Goal: Information Seeking & Learning: Learn about a topic

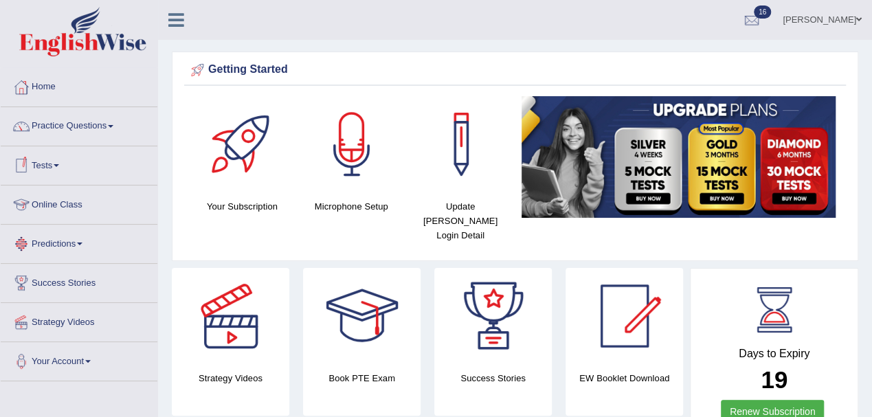
click at [62, 128] on link "Practice Questions" at bounding box center [79, 124] width 157 height 34
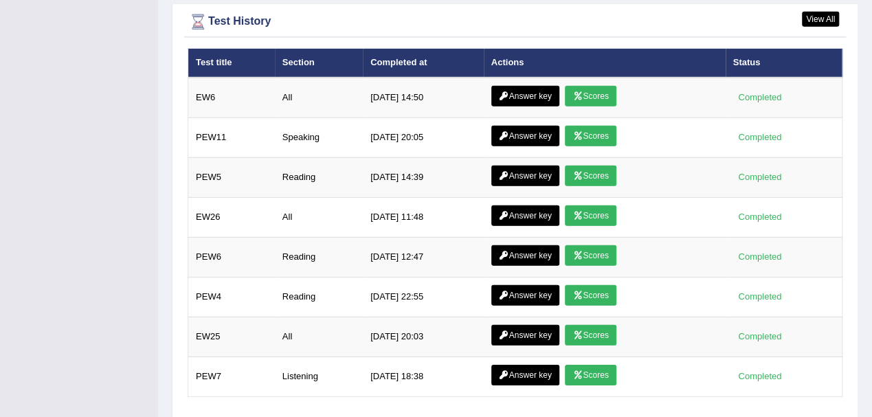
scroll to position [1943, 0]
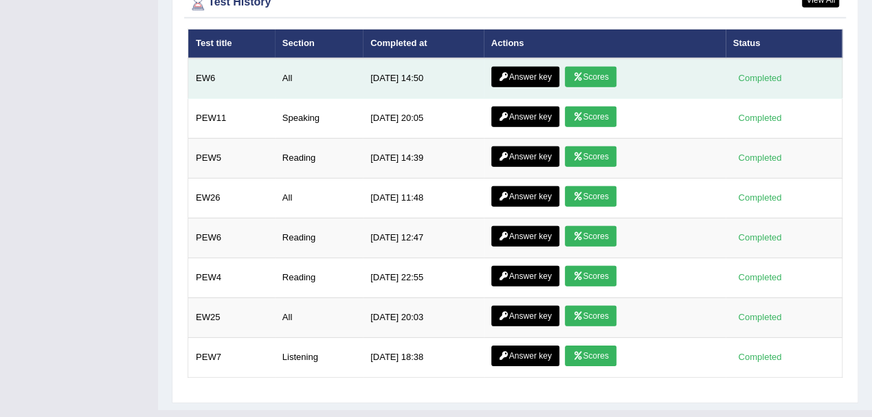
click at [598, 67] on link "Scores" at bounding box center [590, 77] width 51 height 21
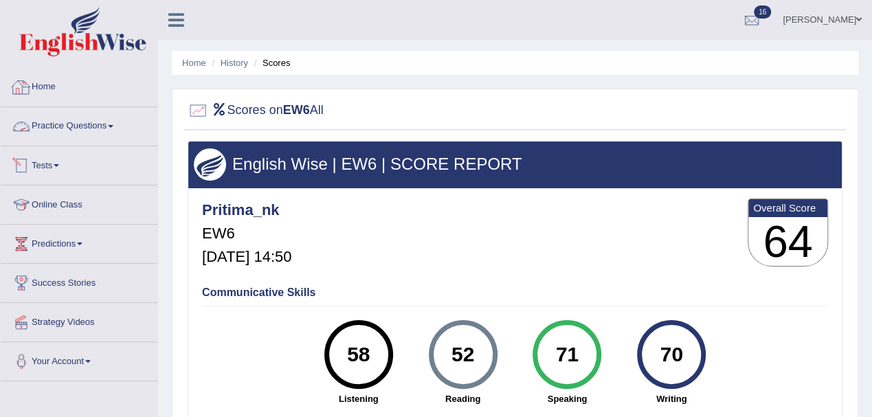
click at [54, 124] on link "Practice Questions" at bounding box center [79, 124] width 157 height 34
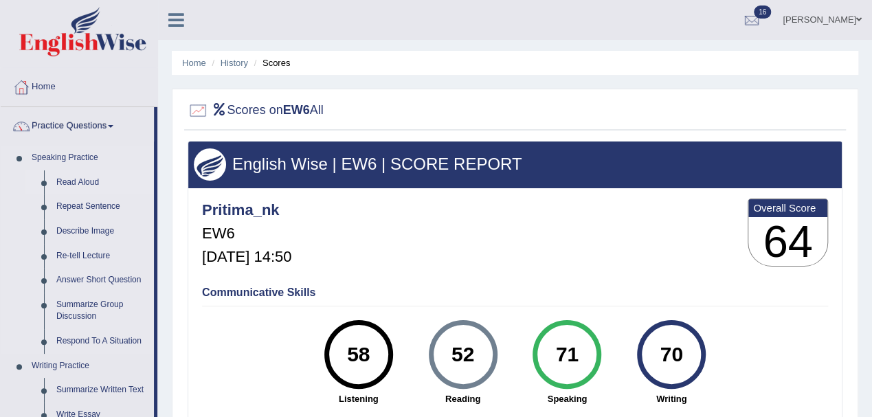
click at [77, 182] on link "Read Aloud" at bounding box center [102, 182] width 104 height 25
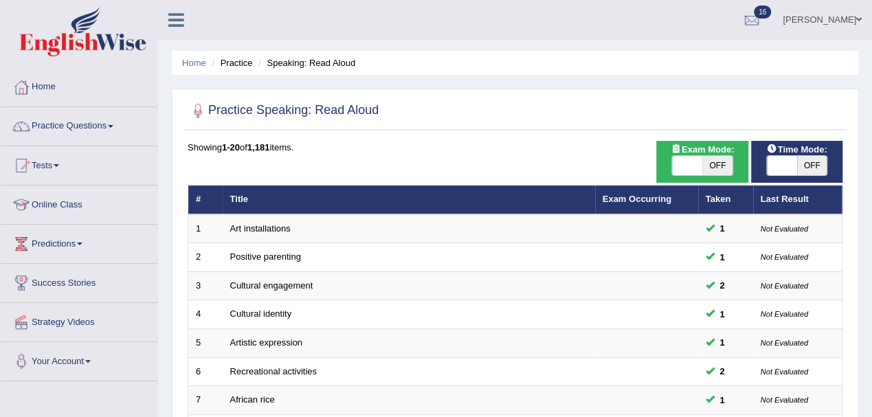
click at [807, 163] on span "OFF" at bounding box center [812, 165] width 30 height 19
checkbox input "true"
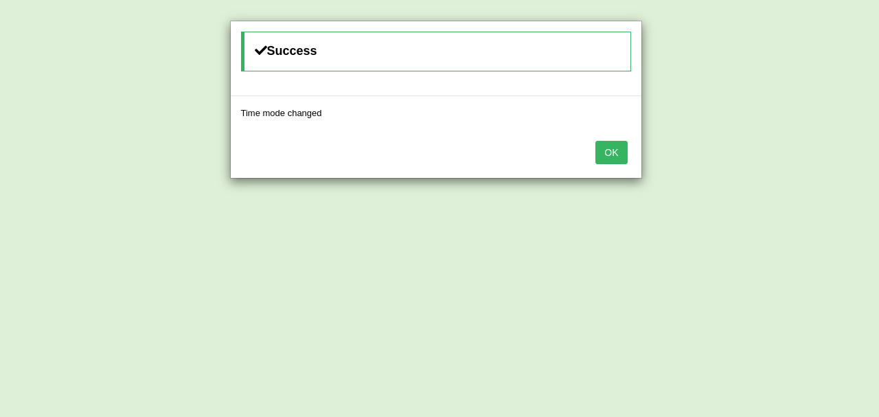
click at [613, 163] on div "OK" at bounding box center [436, 154] width 411 height 48
click at [613, 155] on button "OK" at bounding box center [612, 152] width 32 height 23
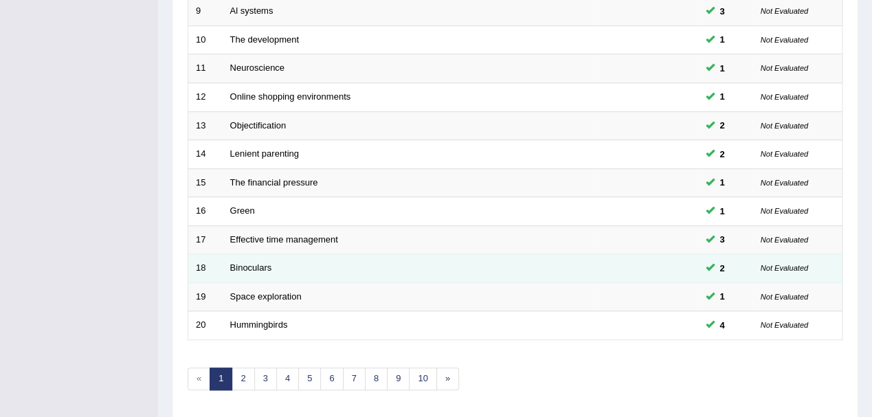
scroll to position [486, 0]
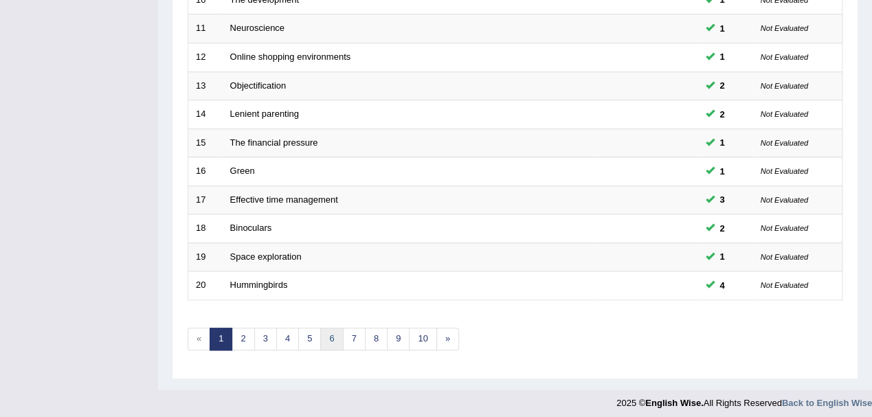
click at [328, 341] on link "6" at bounding box center [331, 339] width 23 height 23
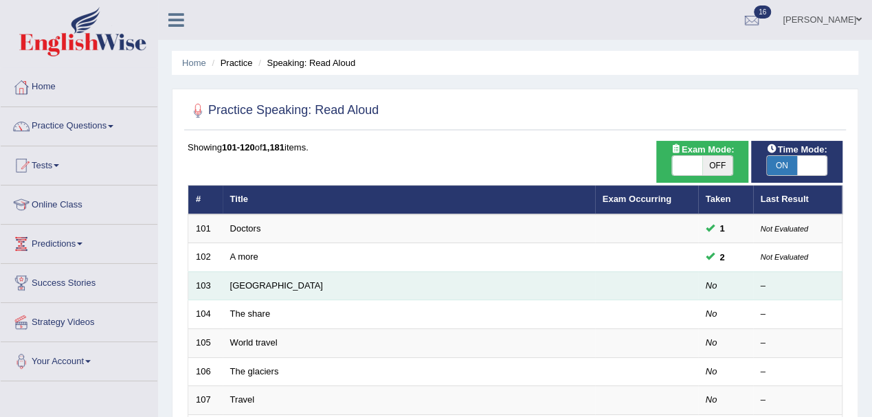
click at [227, 287] on td "Netherlands" at bounding box center [409, 285] width 372 height 29
click at [256, 280] on link "Netherlands" at bounding box center [276, 285] width 93 height 10
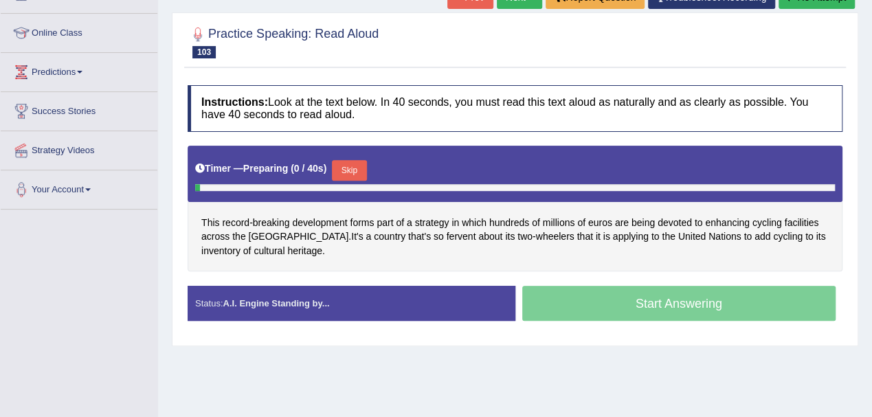
scroll to position [183, 0]
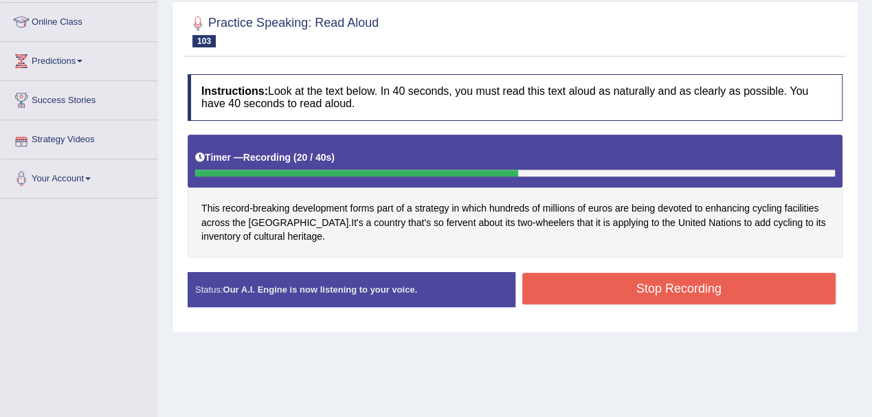
click at [678, 288] on button "Stop Recording" at bounding box center [679, 289] width 314 height 32
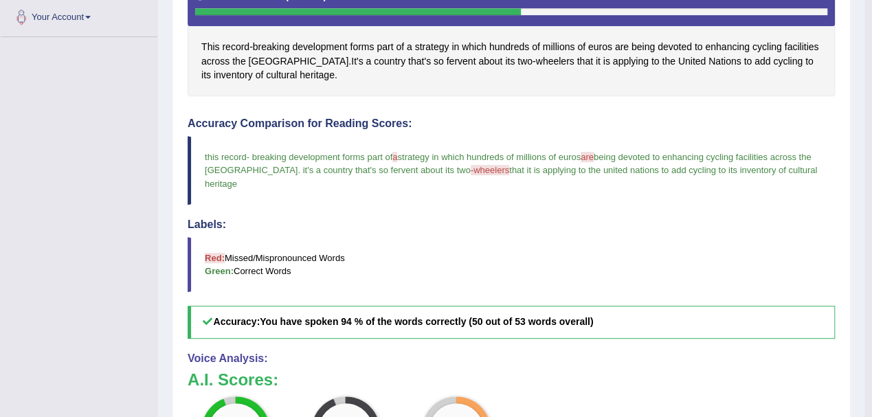
scroll to position [366, 0]
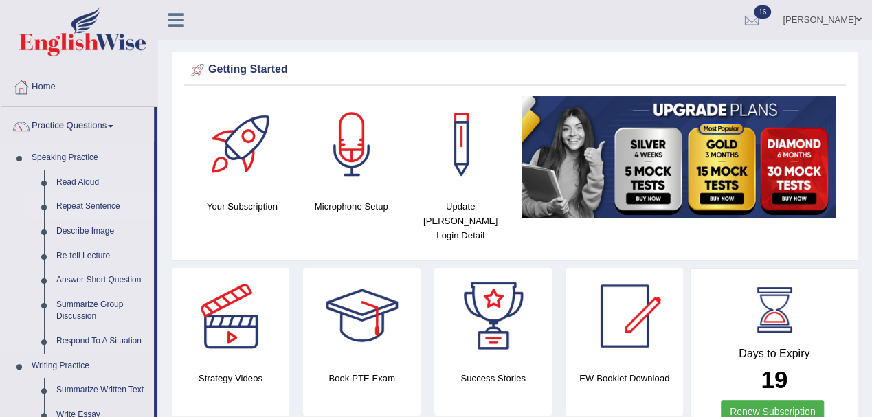
click at [73, 206] on link "Repeat Sentence" at bounding box center [102, 206] width 104 height 25
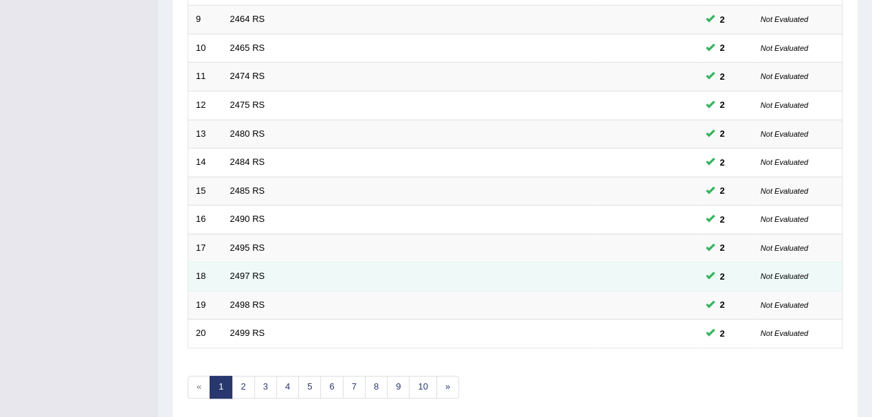
scroll to position [457, 0]
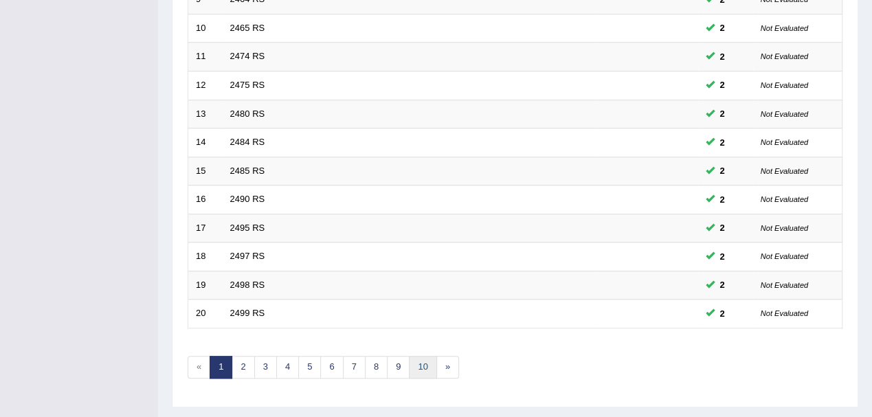
click at [422, 361] on link "10" at bounding box center [422, 367] width 27 height 23
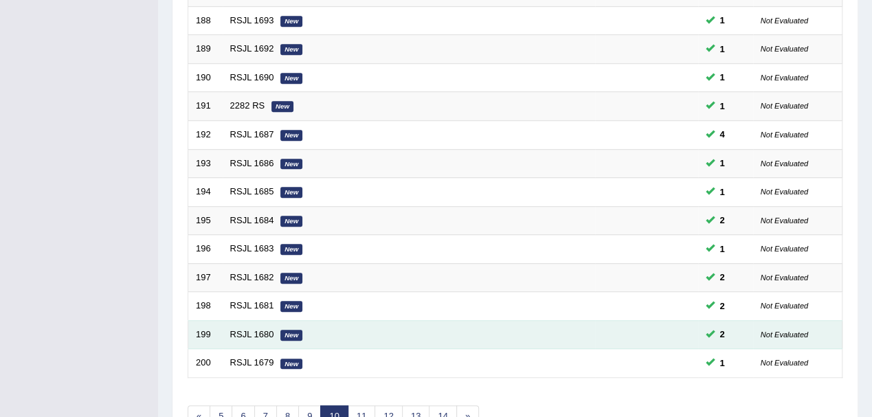
scroll to position [486, 0]
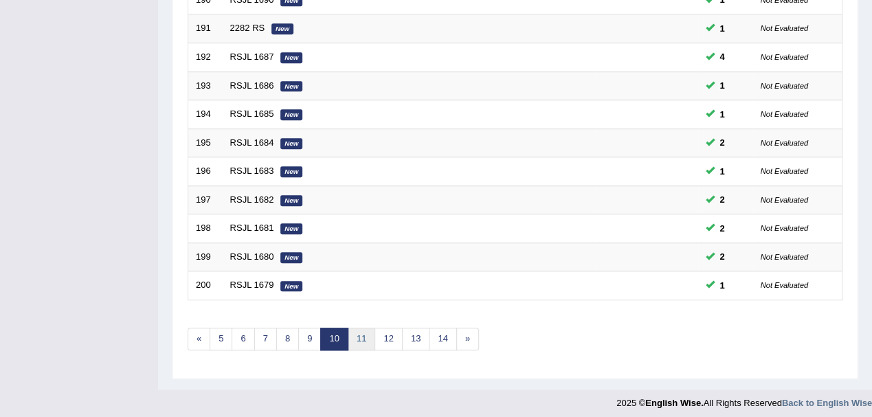
click at [362, 338] on link "11" at bounding box center [361, 339] width 27 height 23
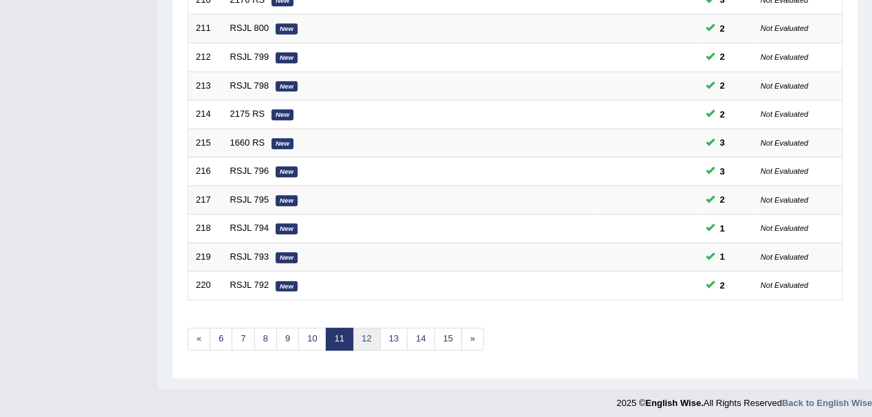
click at [371, 335] on link "12" at bounding box center [365, 339] width 27 height 23
click at [368, 335] on link "13" at bounding box center [370, 339] width 27 height 23
